Goal: Information Seeking & Learning: Learn about a topic

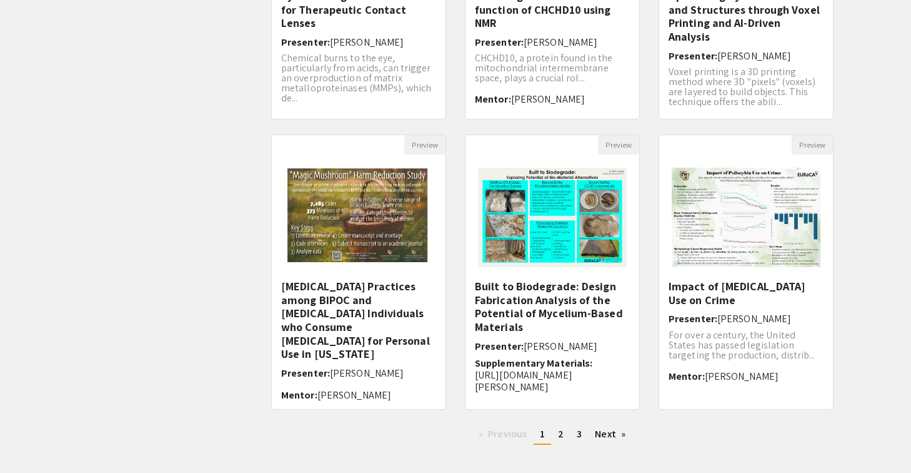
scroll to position [295, 0]
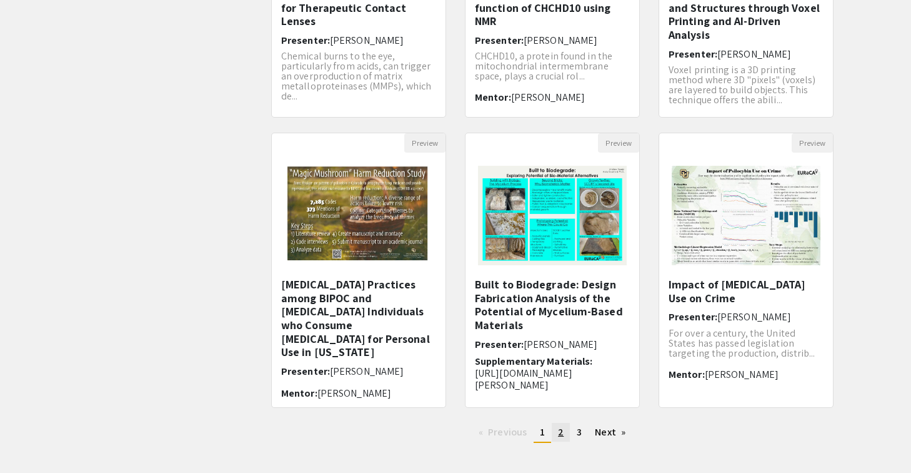
click at [560, 434] on span "2" at bounding box center [561, 431] width 6 height 13
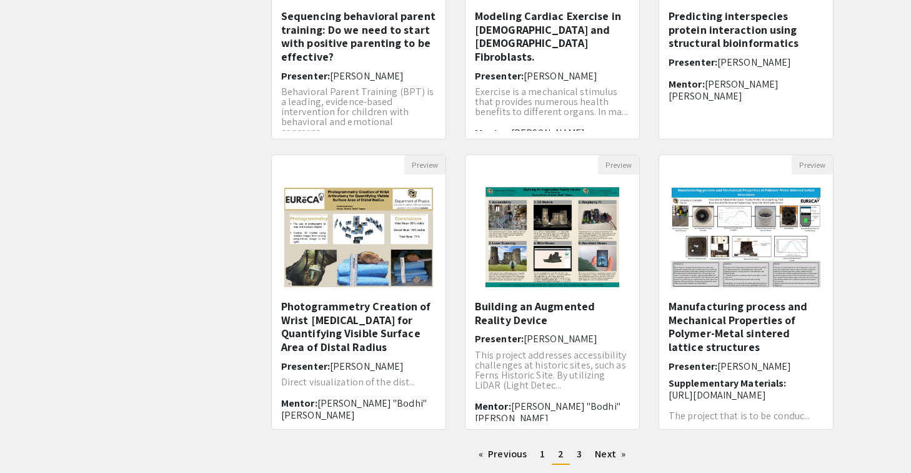
scroll to position [278, 0]
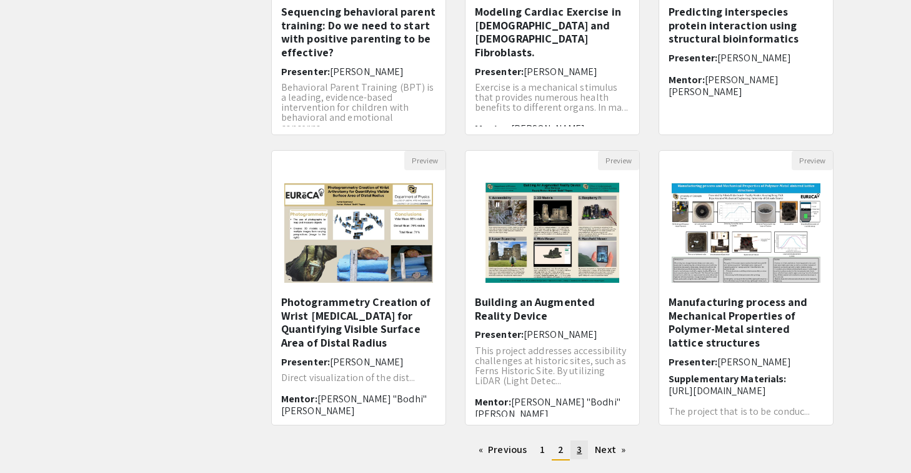
click at [574, 449] on link "page 3" at bounding box center [580, 449] width 18 height 19
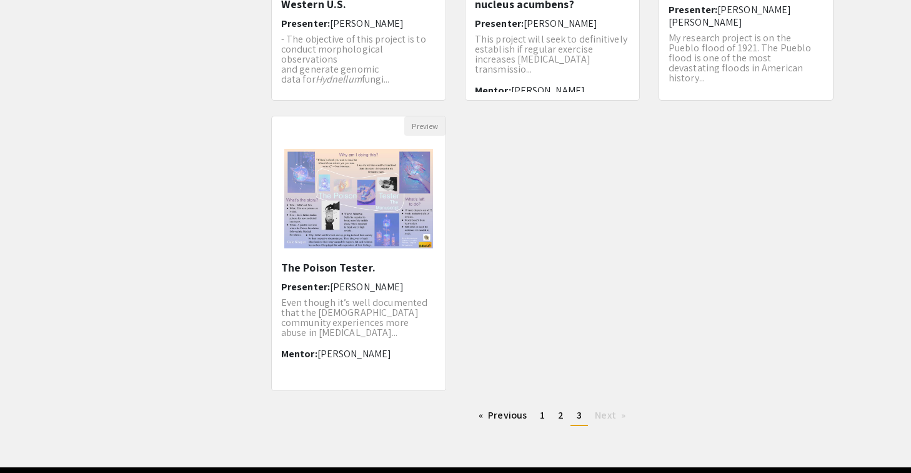
scroll to position [321, 0]
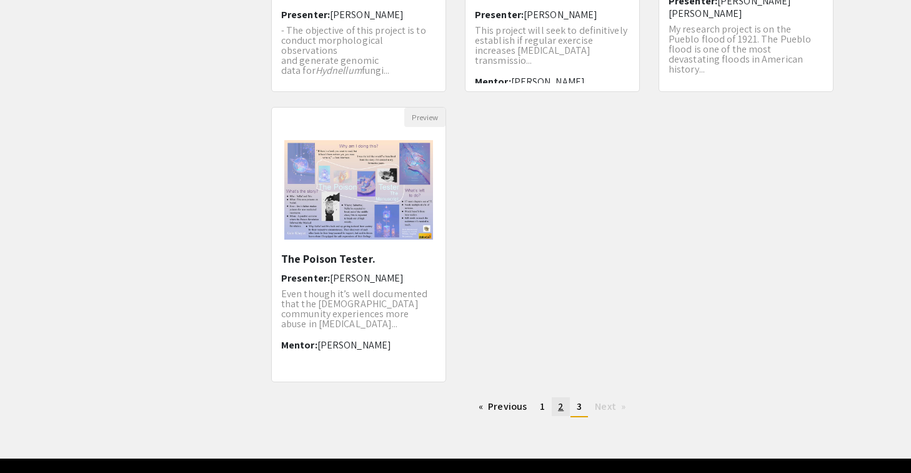
click at [557, 405] on link "page 2" at bounding box center [561, 406] width 18 height 19
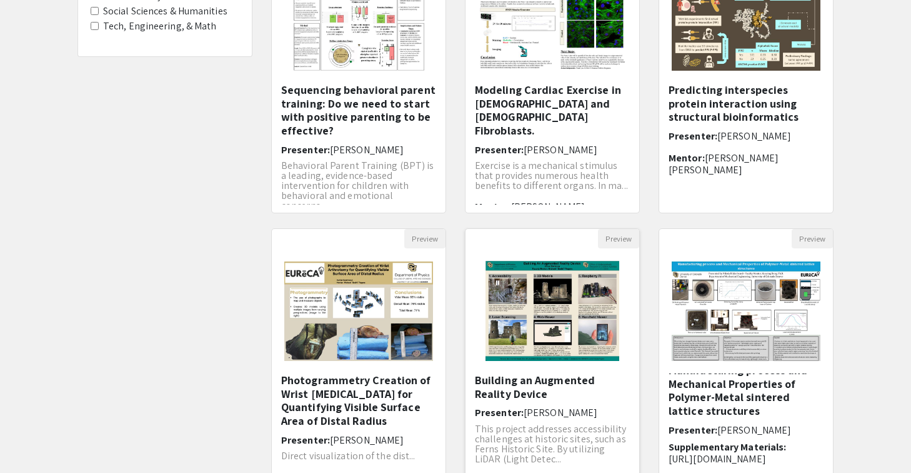
scroll to position [269, 0]
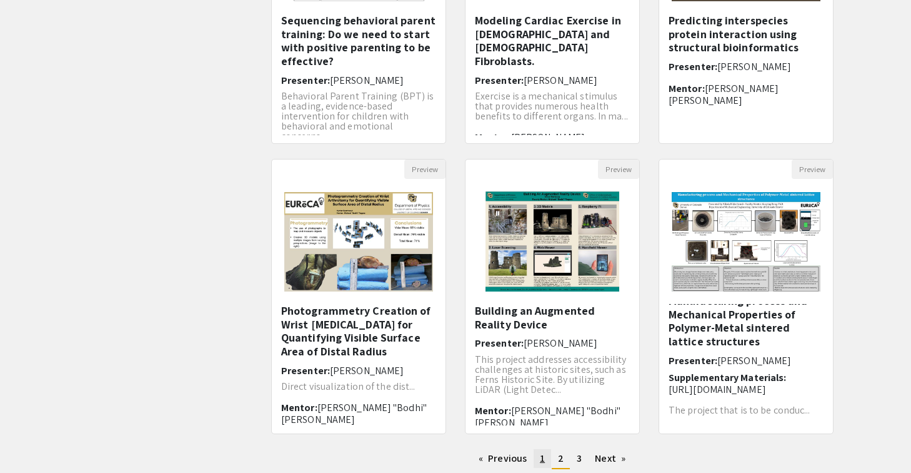
click at [544, 459] on span "1" at bounding box center [542, 457] width 5 height 13
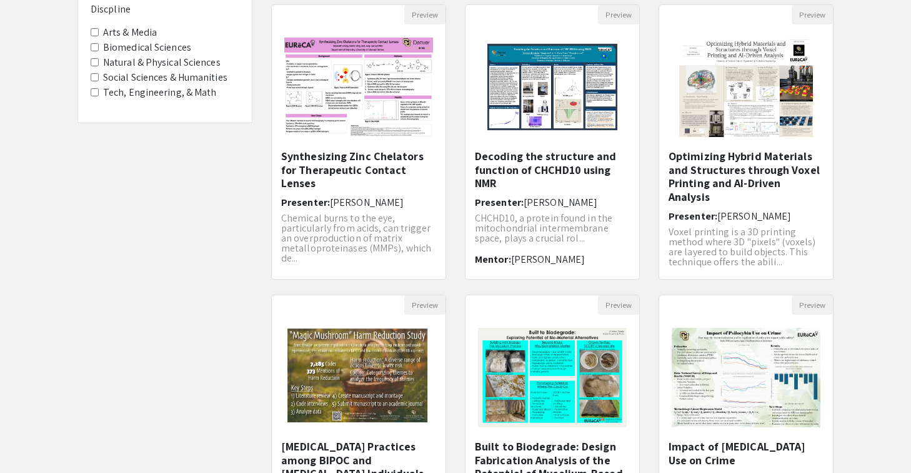
scroll to position [356, 0]
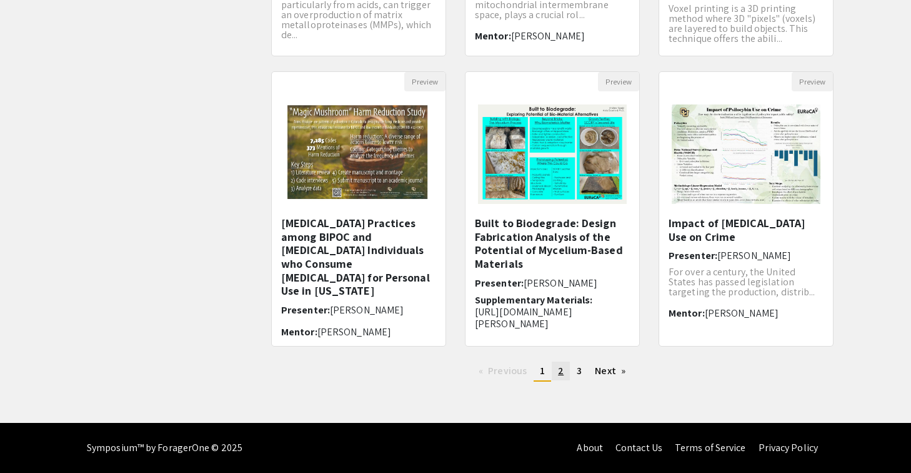
click at [564, 370] on link "page 2" at bounding box center [561, 370] width 18 height 19
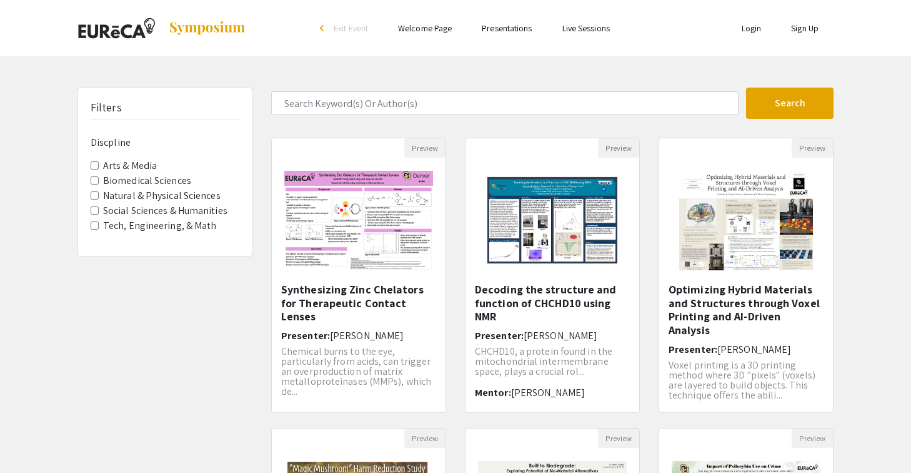
scroll to position [356, 0]
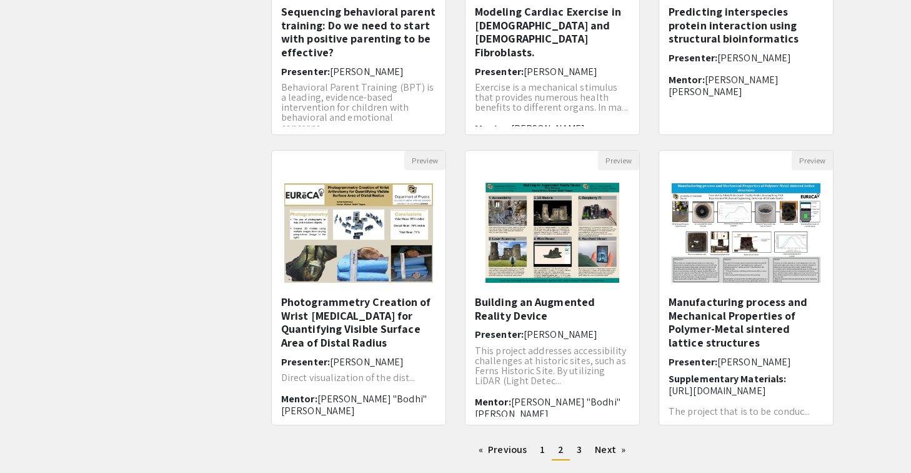
scroll to position [295, 0]
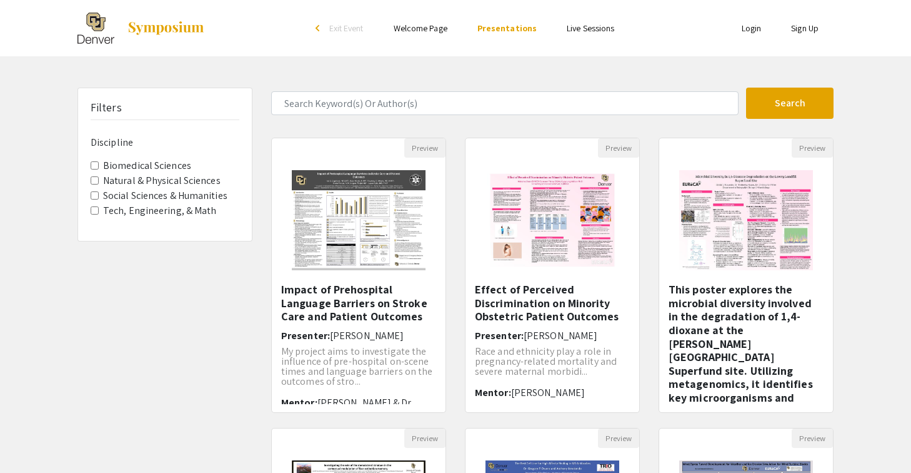
click at [223, 195] on label "Social Sciences & Humanities" at bounding box center [165, 195] width 124 height 15
click at [99, 195] on Humanities "Social Sciences & Humanities" at bounding box center [95, 195] width 8 height 8
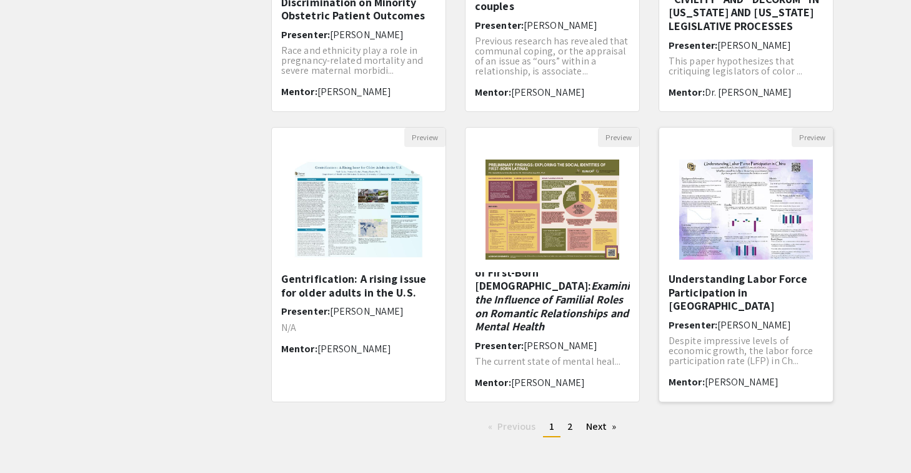
scroll to position [312, 0]
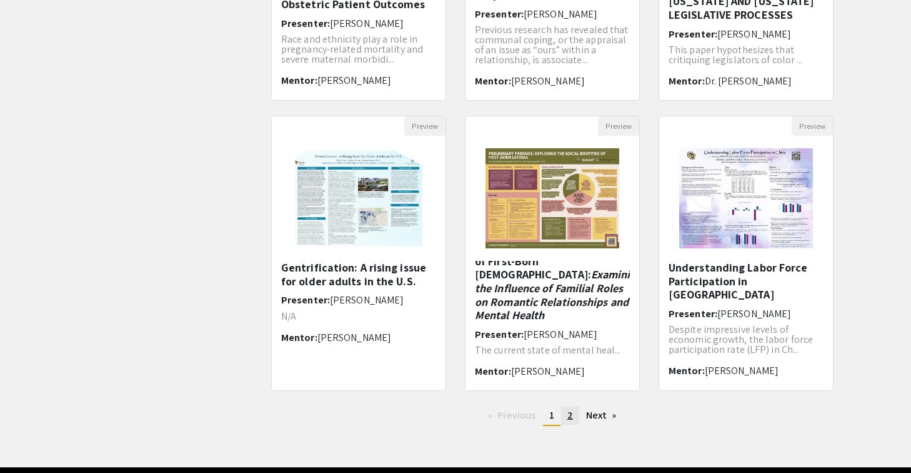
click at [569, 418] on span "2" at bounding box center [571, 414] width 6 height 13
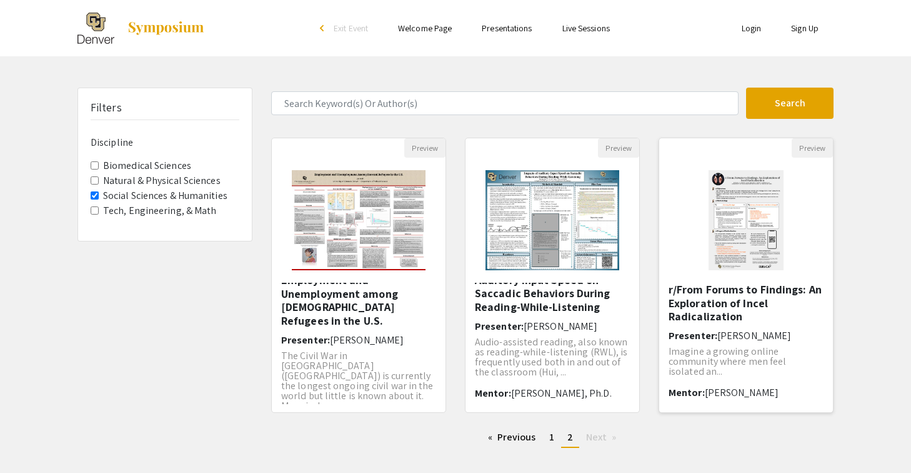
scroll to position [66, 0]
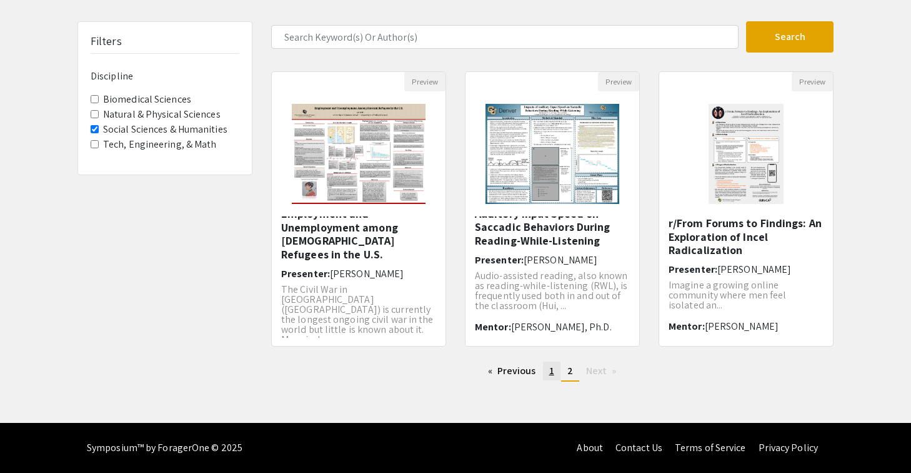
click at [553, 375] on span "1" at bounding box center [551, 370] width 5 height 13
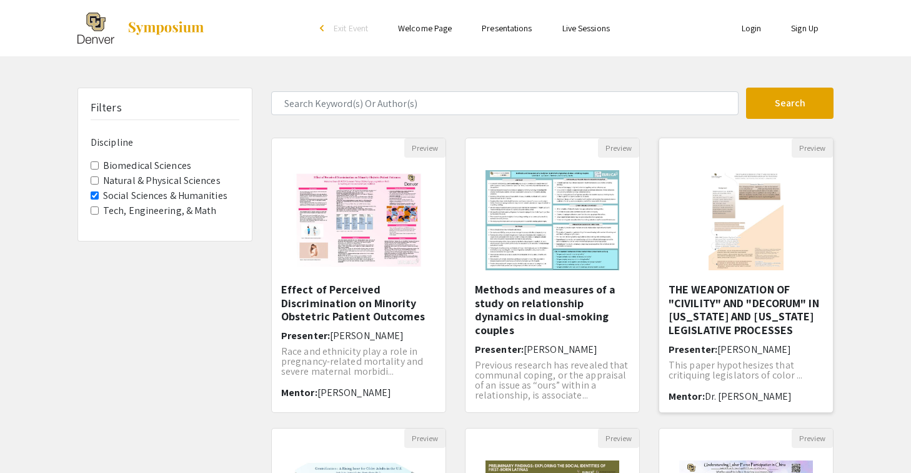
click at [753, 244] on img at bounding box center [746, 220] width 100 height 125
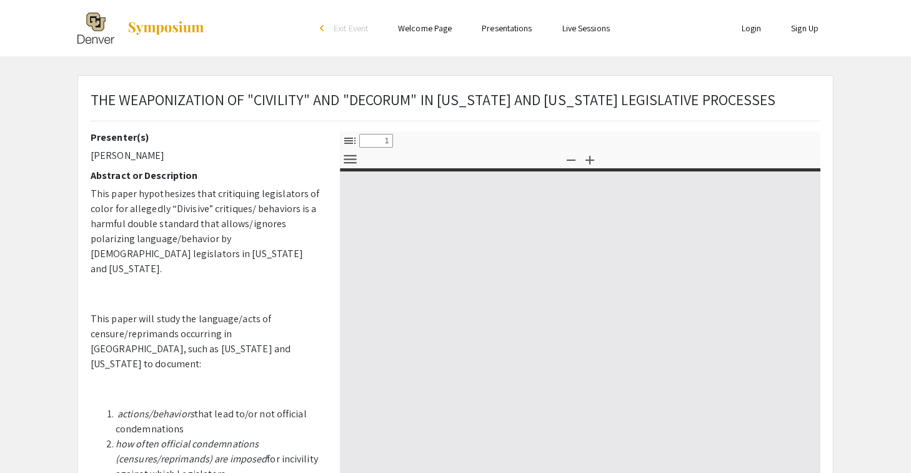
select select "custom"
type input "0"
select select "custom"
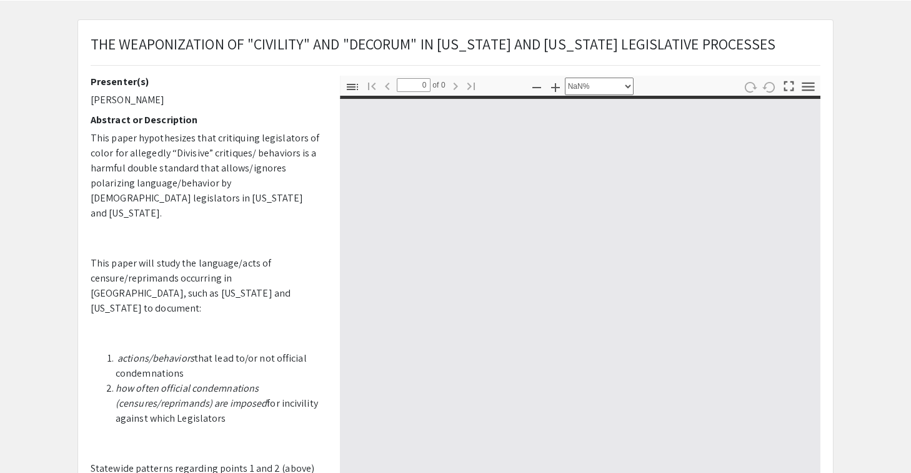
type input "1"
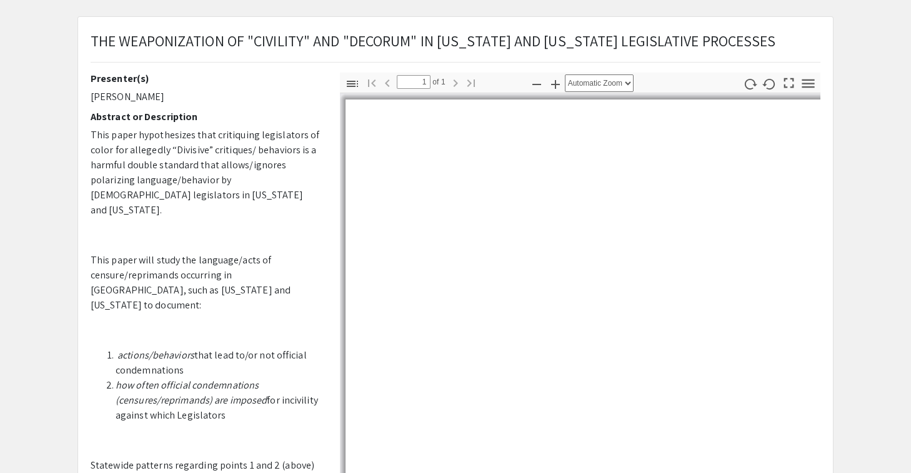
select select "auto"
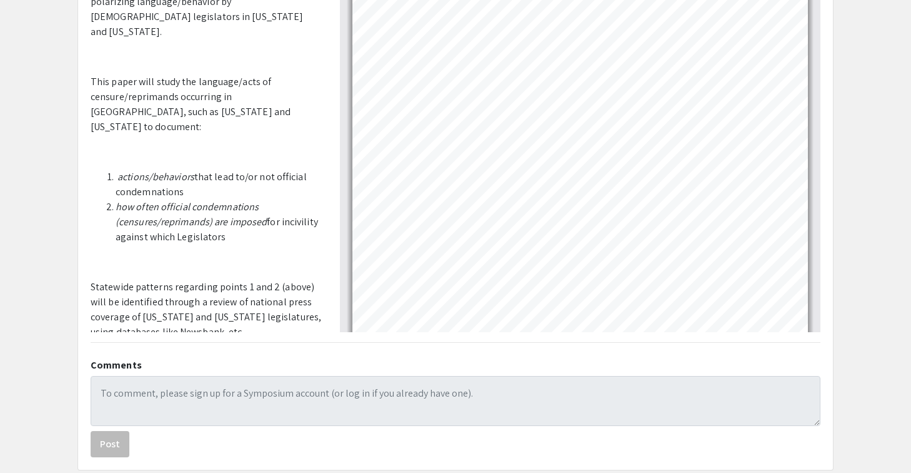
scroll to position [303, 0]
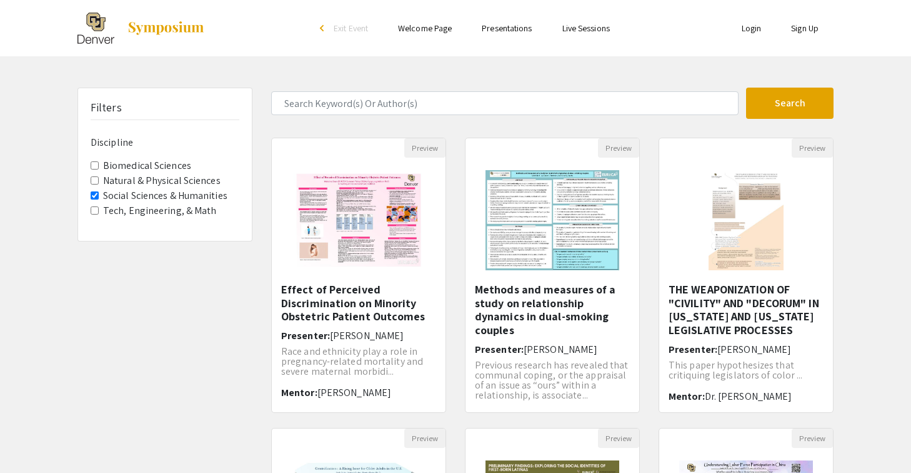
scroll to position [66, 0]
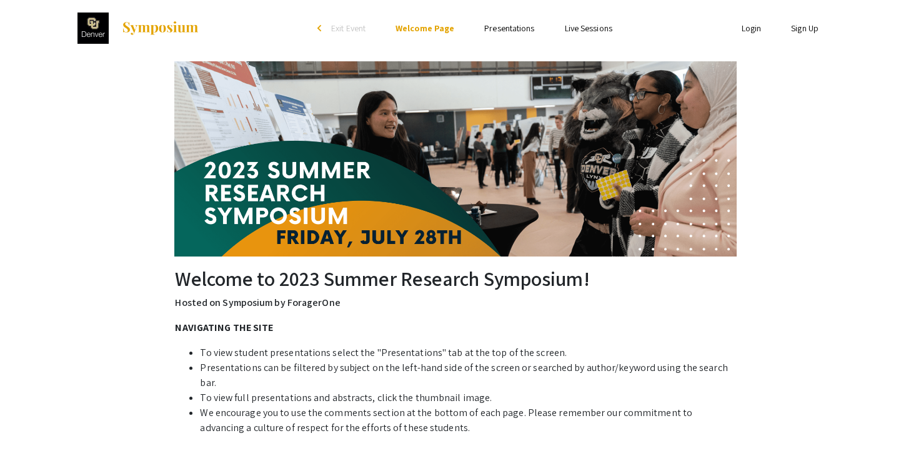
click at [523, 28] on link "Presentations" at bounding box center [509, 28] width 50 height 11
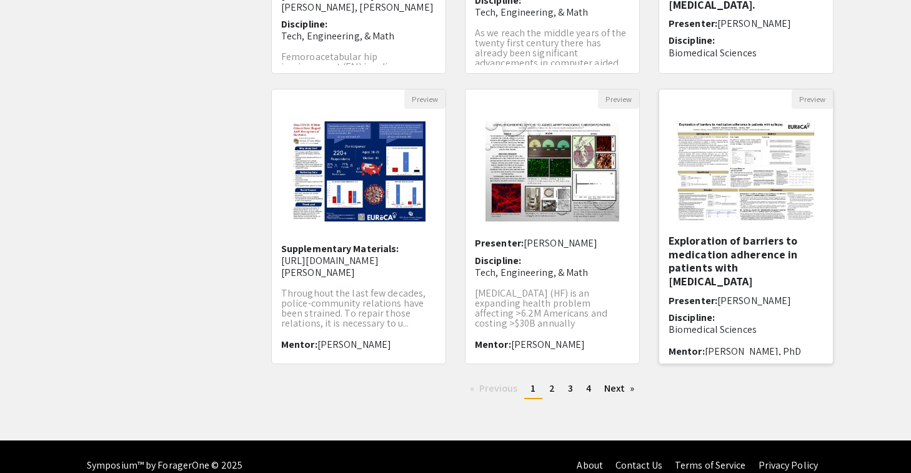
scroll to position [356, 0]
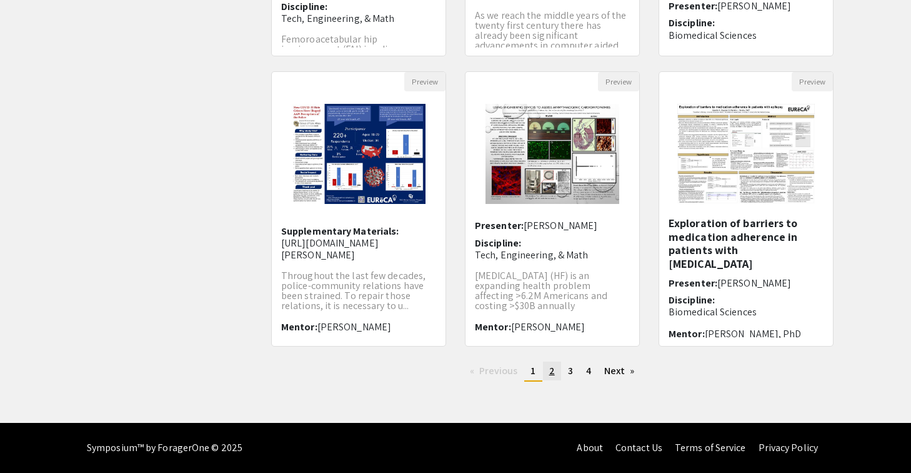
click at [550, 365] on span "2" at bounding box center [552, 370] width 6 height 13
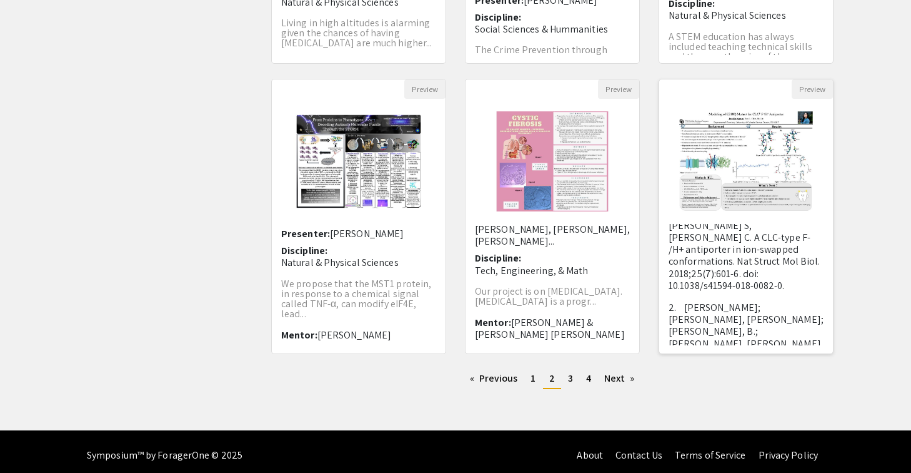
scroll to position [189, 0]
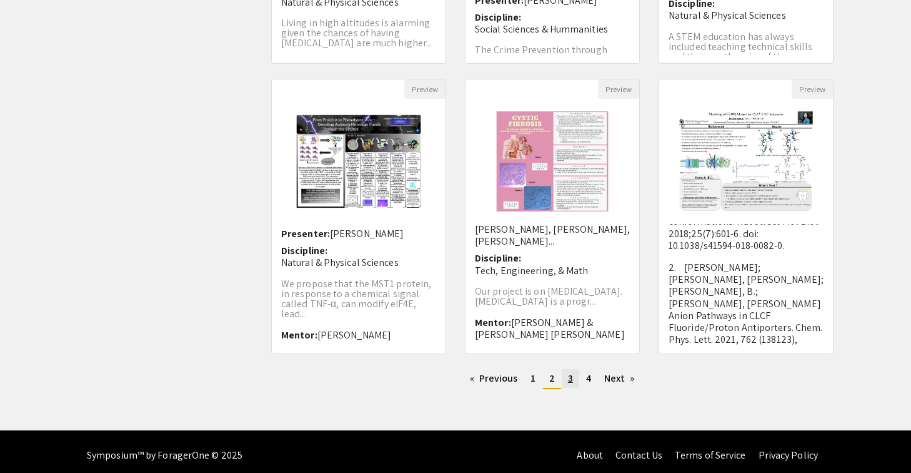
click at [573, 371] on link "page 3" at bounding box center [571, 378] width 18 height 19
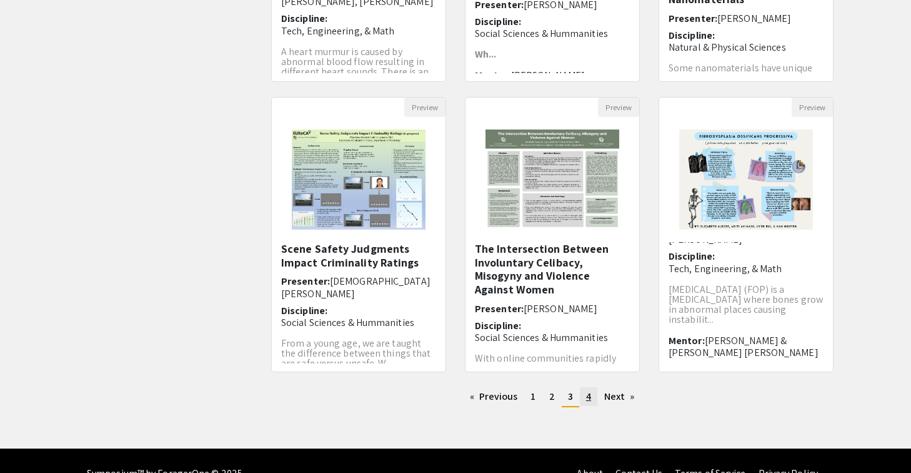
click at [584, 394] on link "page 4" at bounding box center [589, 396] width 18 height 19
